Goal: Find specific page/section: Find specific page/section

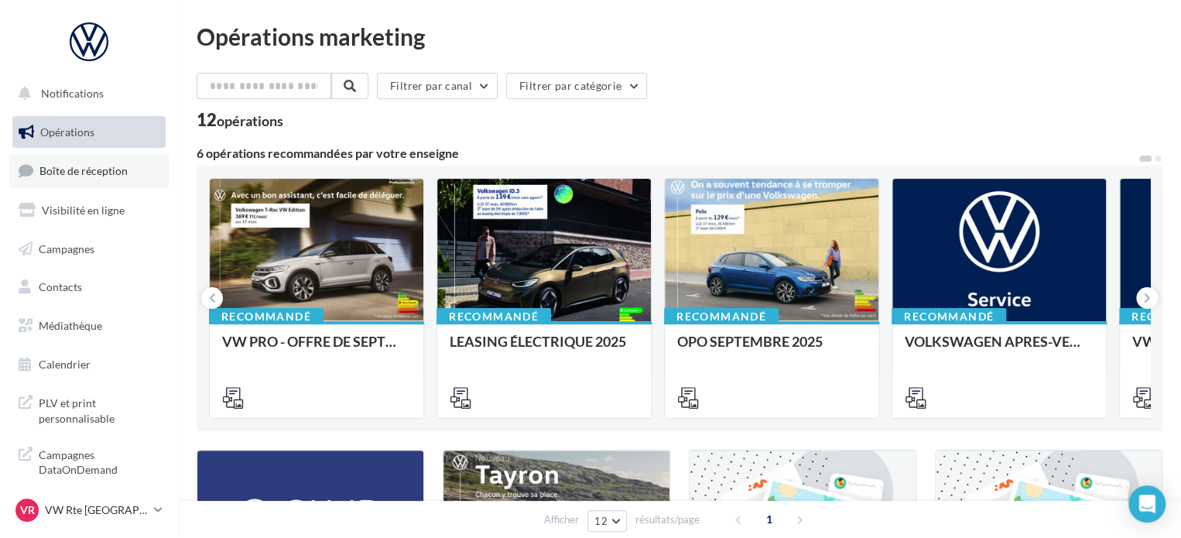
click at [43, 176] on span "Boîte de réception" at bounding box center [83, 170] width 88 height 13
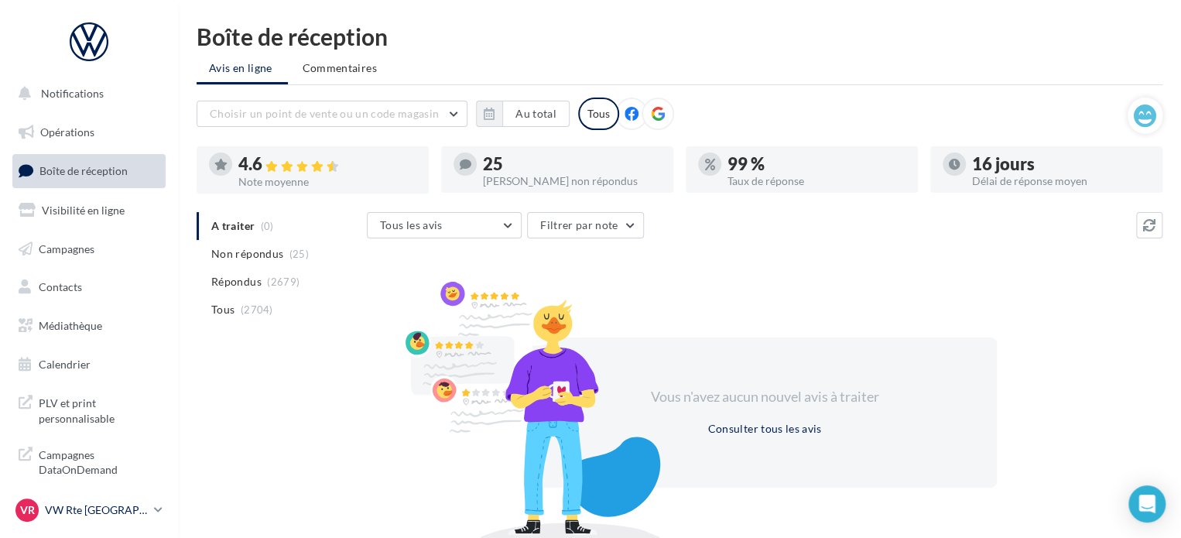
click at [138, 504] on p "VW Rte [GEOGRAPHIC_DATA]" at bounding box center [96, 509] width 103 height 15
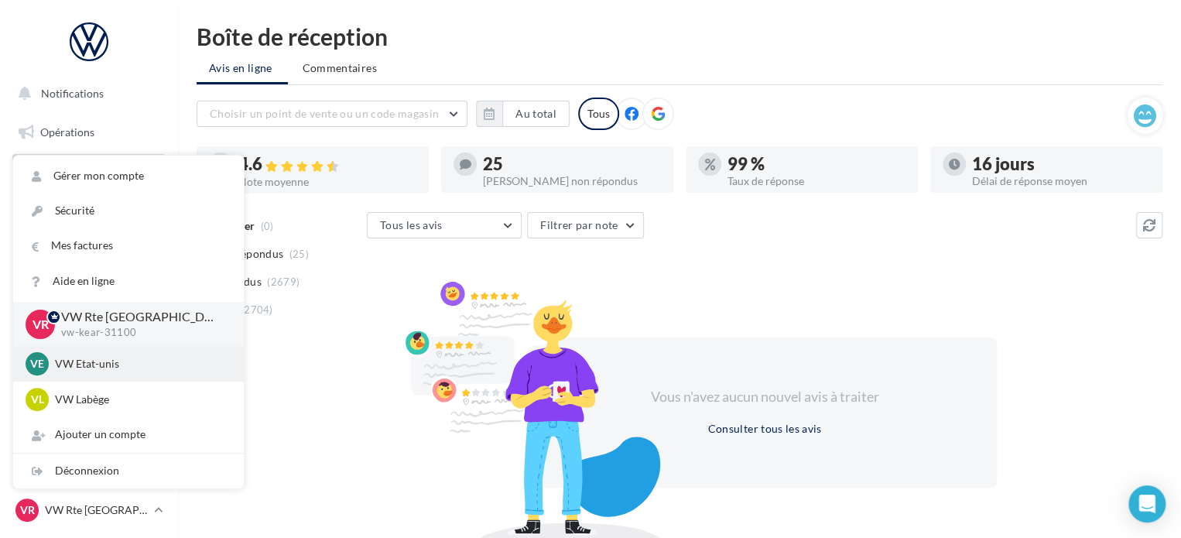
click at [111, 372] on div "VE VW Etat-unis vw-kear-31201" at bounding box center [129, 363] width 206 height 23
